Goal: Task Accomplishment & Management: Use online tool/utility

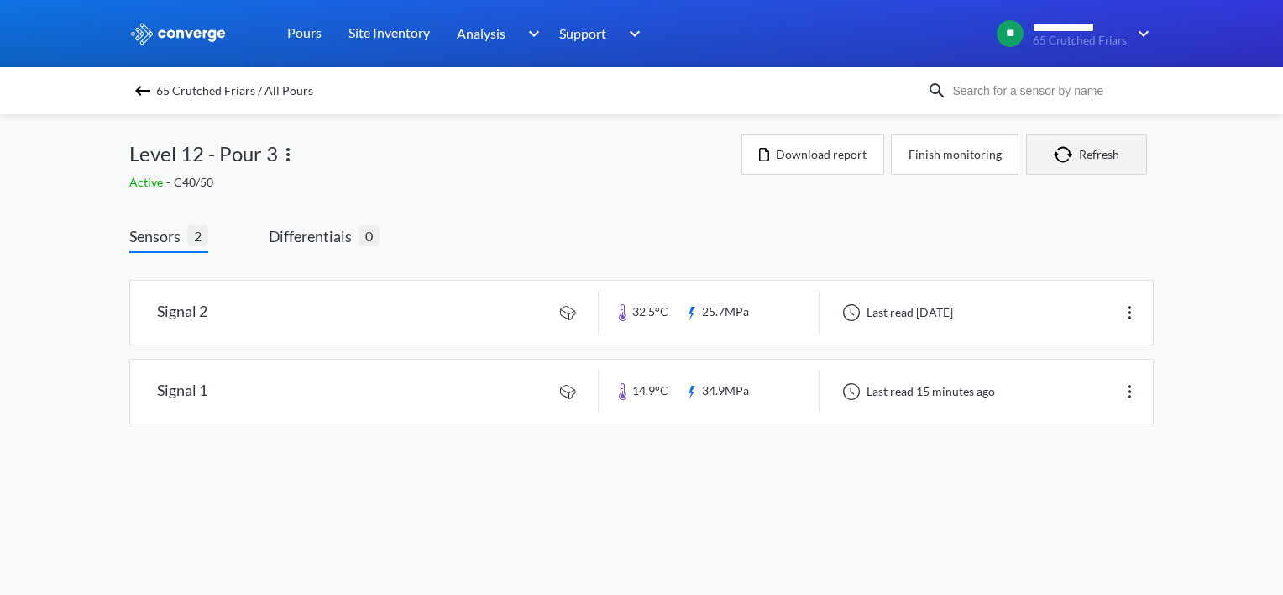
click at [1142, 167] on button "Refresh" at bounding box center [1086, 154] width 121 height 40
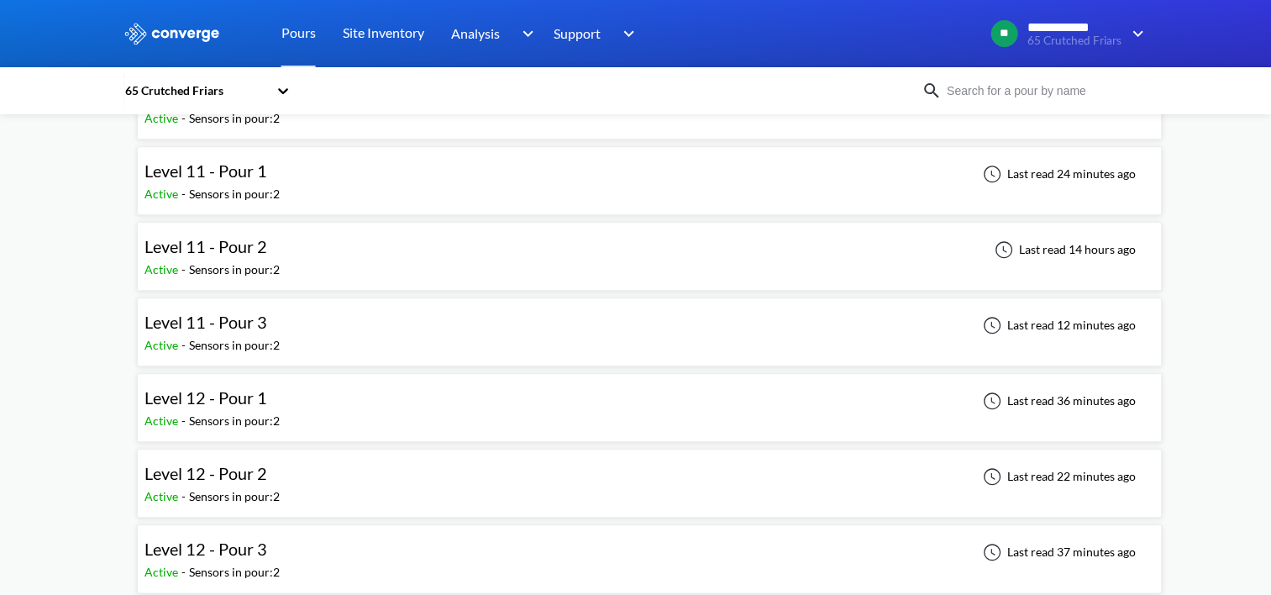
scroll to position [1898, 0]
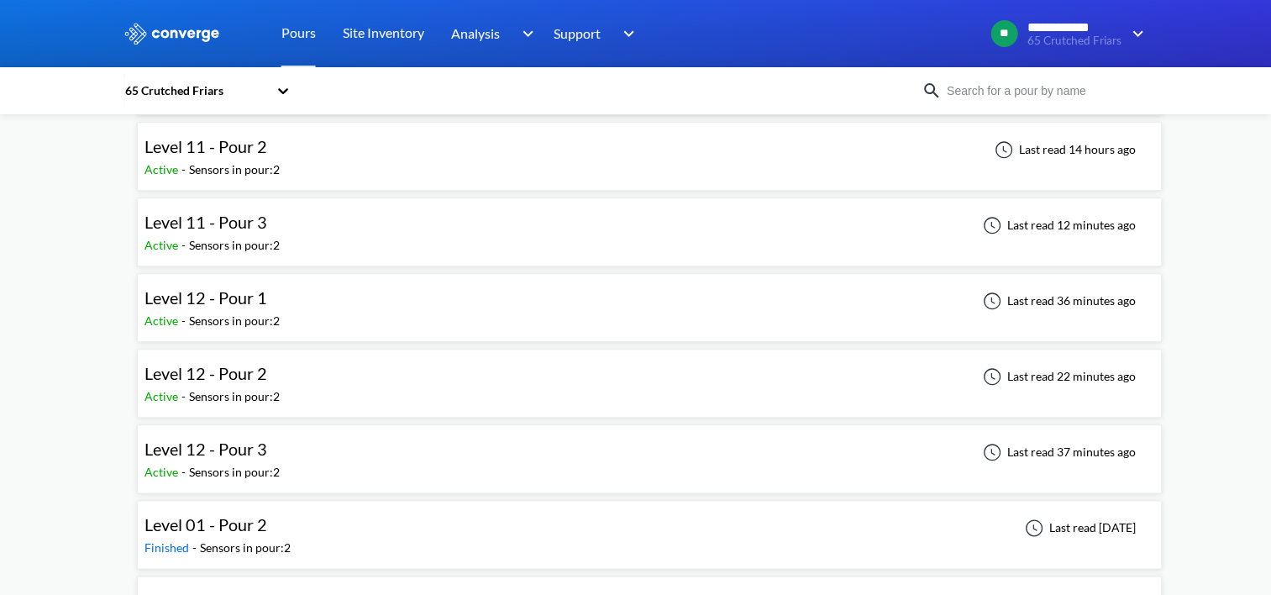
click at [420, 444] on div "Level 12 - Pour 3 Active - Sensors in pour: 2 Last read 37 minutes ago" at bounding box center [649, 459] width 1010 height 54
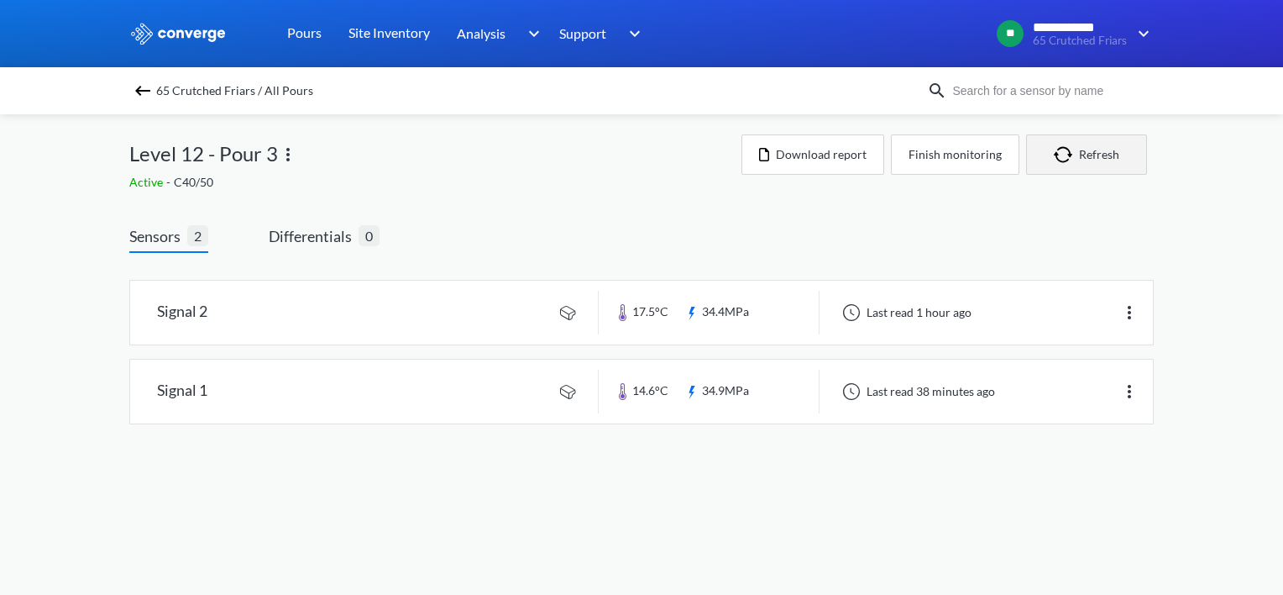
click at [1076, 155] on img "button" at bounding box center [1066, 154] width 25 height 17
click at [822, 145] on button "Download report" at bounding box center [813, 154] width 143 height 40
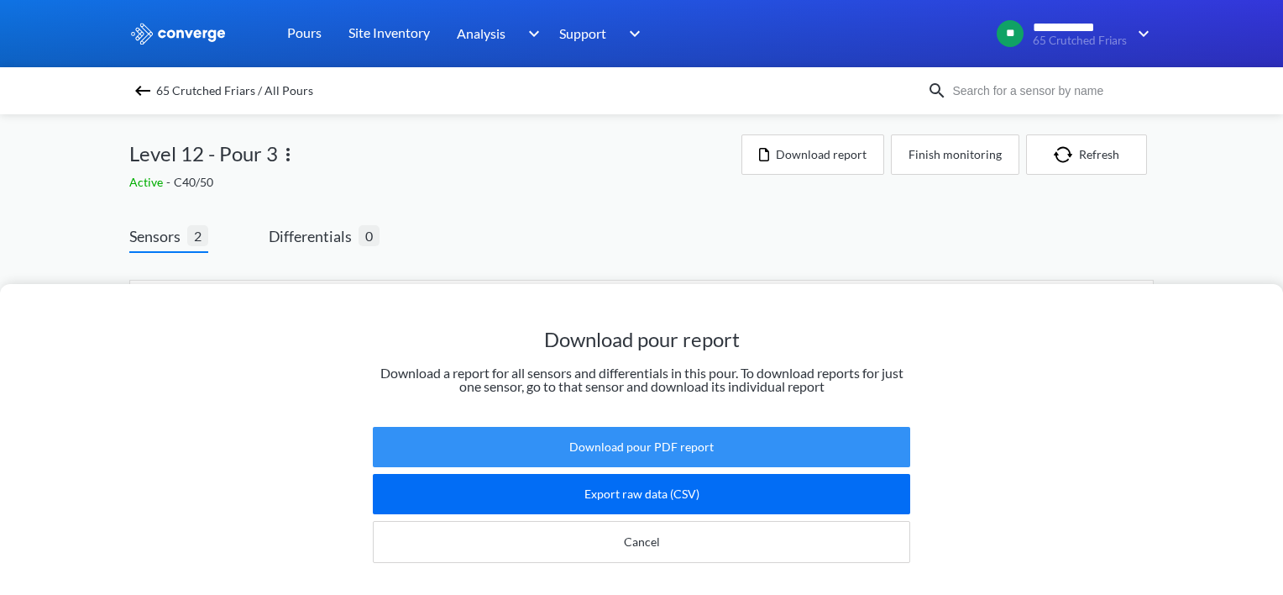
click at [618, 437] on button "Download pour PDF report" at bounding box center [642, 447] width 538 height 40
